Goal: Find specific fact: Find specific fact

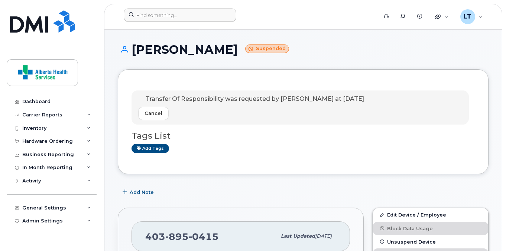
scroll to position [149, 0]
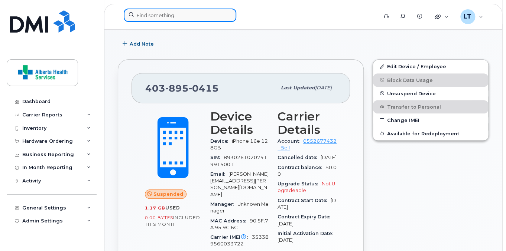
click at [149, 15] on input at bounding box center [180, 15] width 113 height 13
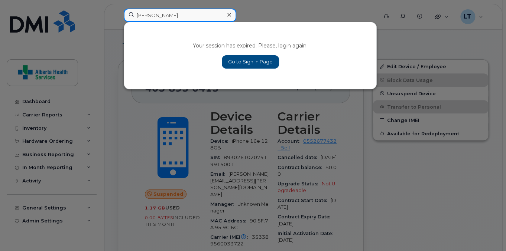
type input "ashima anand"
click at [246, 59] on link "Go to Sign In Page" at bounding box center [250, 61] width 57 height 13
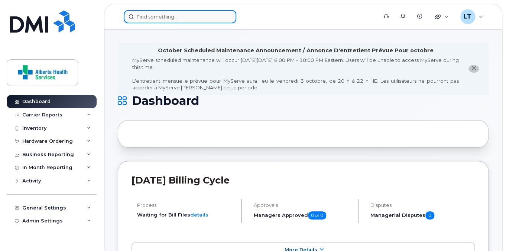
click at [202, 18] on input at bounding box center [180, 16] width 113 height 13
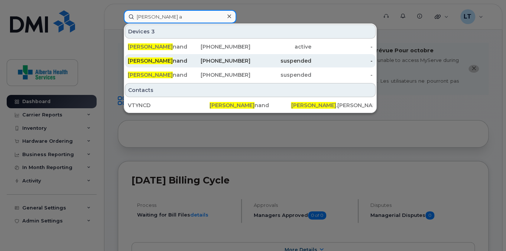
type input "[PERSON_NAME] a"
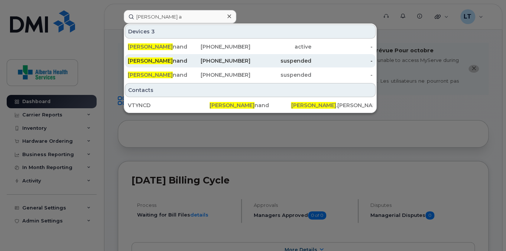
click at [189, 63] on div "[PHONE_NUMBER]" at bounding box center [219, 60] width 61 height 7
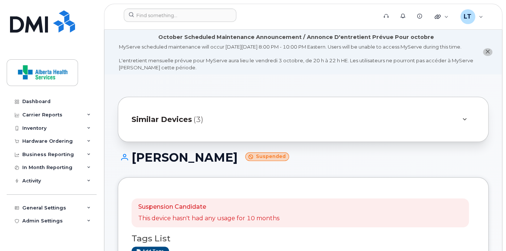
click at [216, 123] on div "Similar Devices (3)" at bounding box center [292, 120] width 322 height 18
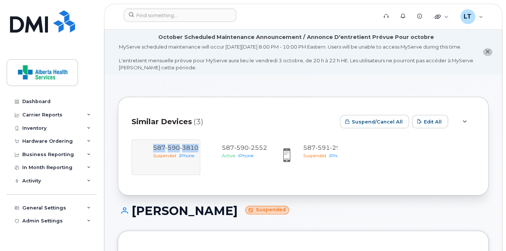
drag, startPoint x: 198, startPoint y: 155, endPoint x: 153, endPoint y: 155, distance: 44.6
click at [153, 155] on div "[PHONE_NUMBER] Suspended iPhone [PHONE_NUMBER] Active iPhone [PHONE_NUMBER] Sus…" at bounding box center [302, 158] width 343 height 36
copy span "[PHONE_NUMBER]"
click at [309, 152] on span "[PHONE_NUMBER]" at bounding box center [325, 147] width 45 height 7
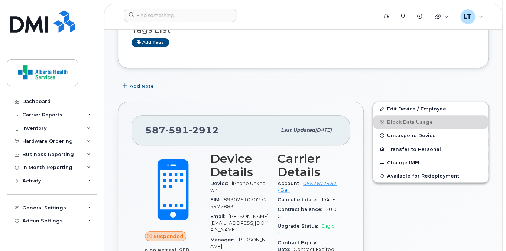
scroll to position [238, 0]
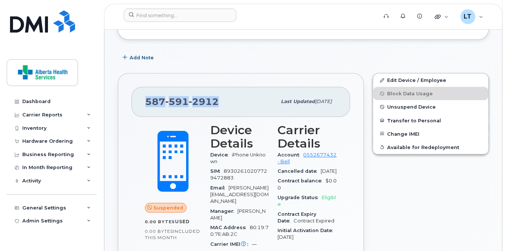
drag, startPoint x: 220, startPoint y: 110, endPoint x: 146, endPoint y: 110, distance: 74.7
click at [146, 110] on div "[PHONE_NUMBER]" at bounding box center [210, 102] width 131 height 16
copy span "[PHONE_NUMBER]"
